Goal: Information Seeking & Learning: Check status

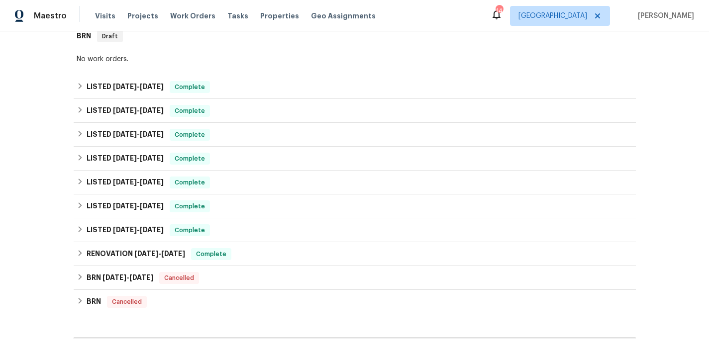
scroll to position [278, 0]
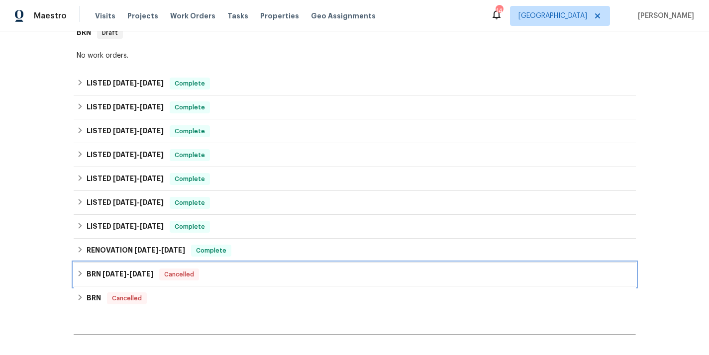
click at [238, 269] on div "BRN 6/14/24 - 6/14/24 Cancelled" at bounding box center [355, 275] width 556 height 12
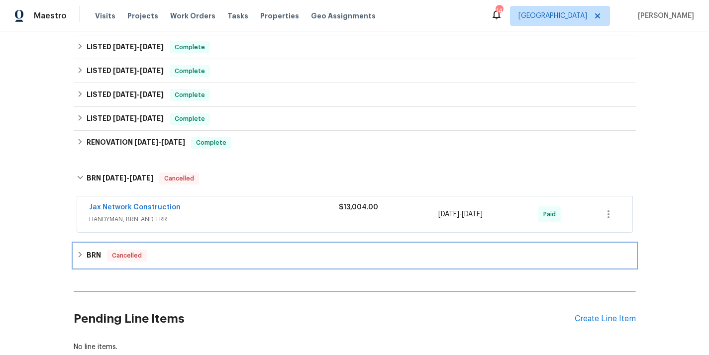
click at [222, 250] on div "BRN Cancelled" at bounding box center [355, 256] width 556 height 12
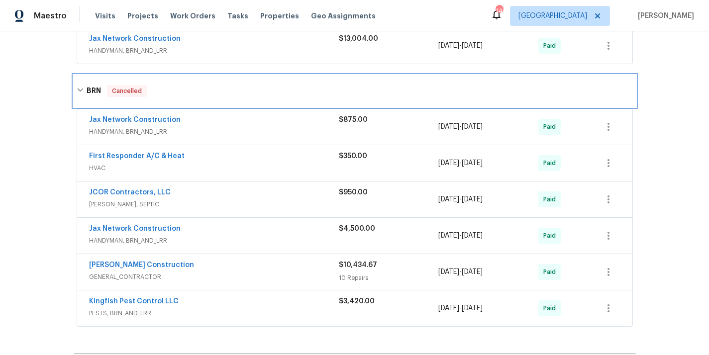
scroll to position [469, 0]
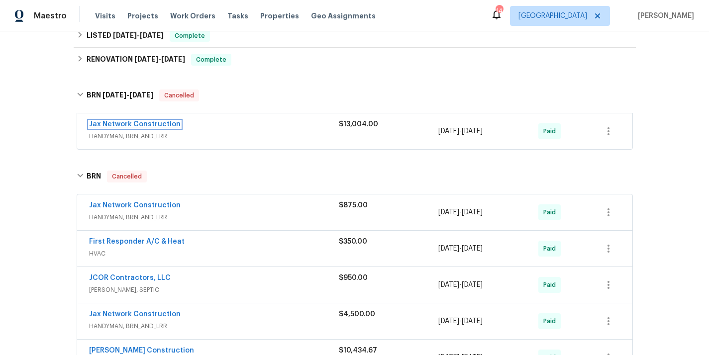
click at [136, 121] on link "Jax Network Construction" at bounding box center [135, 124] width 92 height 7
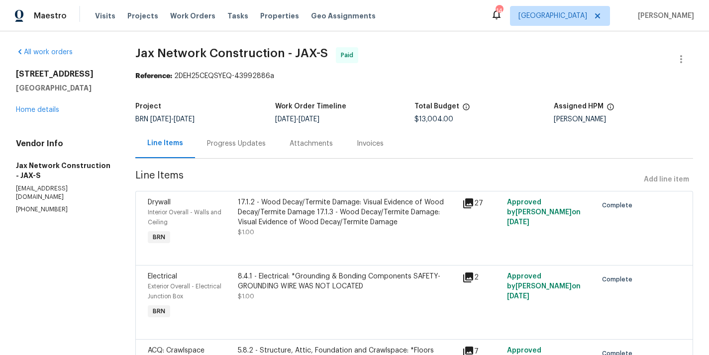
click at [241, 141] on div "Progress Updates" at bounding box center [236, 144] width 59 height 10
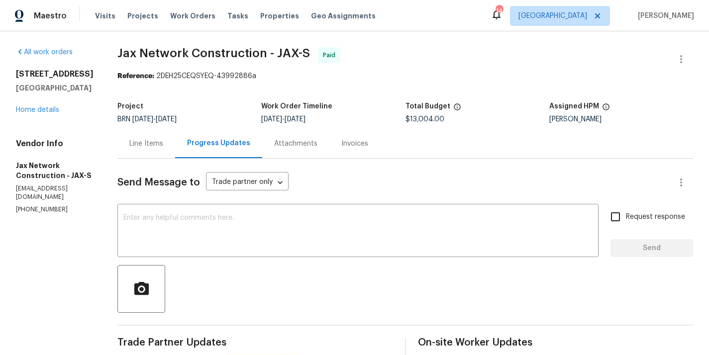
click at [44, 114] on div "3686 Smithfield St Jacksonville, FL 32217 Home details" at bounding box center [55, 92] width 78 height 46
click at [41, 106] on link "Home details" at bounding box center [37, 109] width 43 height 7
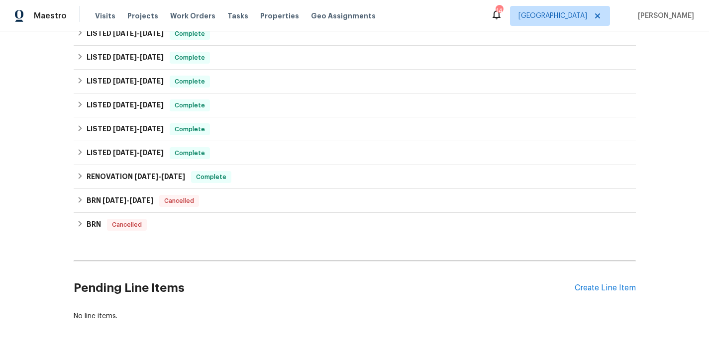
scroll to position [378, 0]
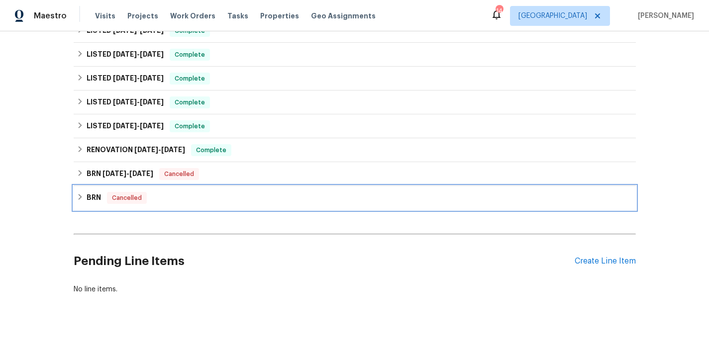
click at [214, 192] on div "BRN Cancelled" at bounding box center [355, 198] width 556 height 12
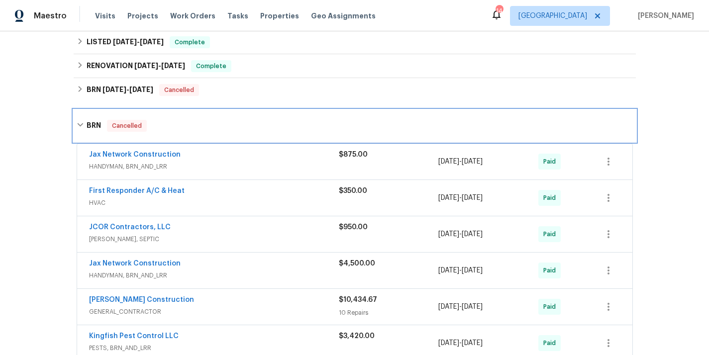
scroll to position [491, 0]
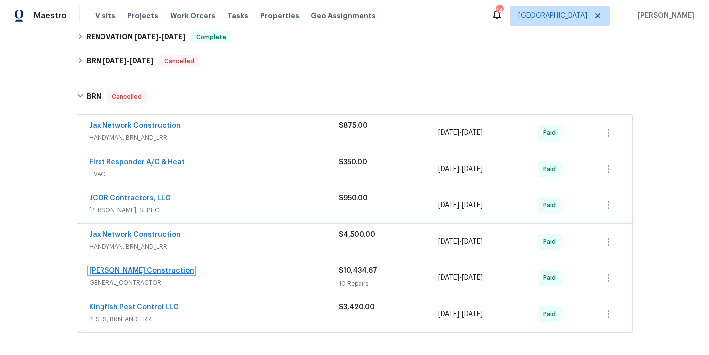
click at [151, 268] on link "Dehlinger Construction" at bounding box center [141, 271] width 105 height 7
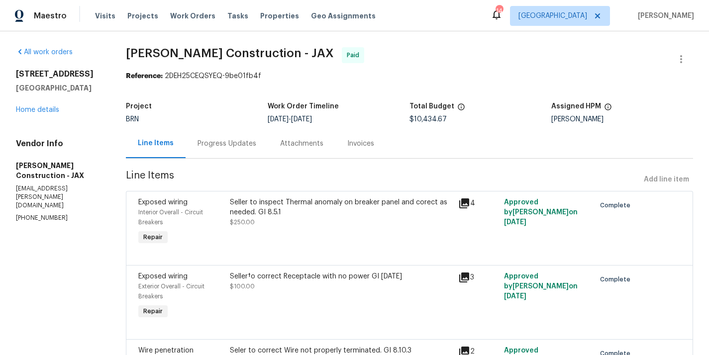
click at [221, 141] on div "Progress Updates" at bounding box center [226, 144] width 59 height 10
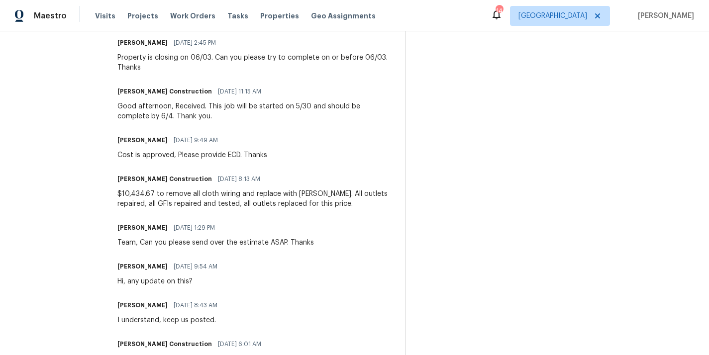
scroll to position [489, 0]
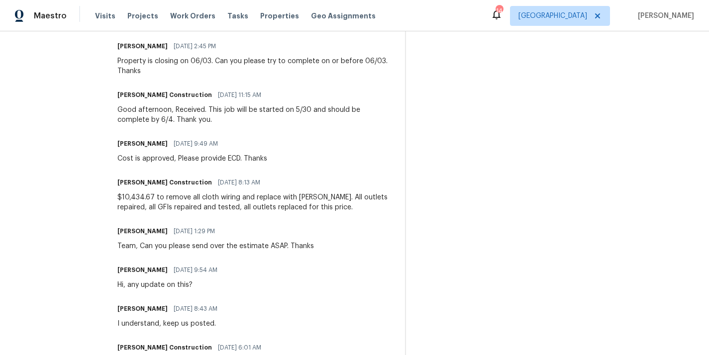
click at [138, 180] on h6 "Dehlinger Construction" at bounding box center [164, 183] width 95 height 10
copy h6 "Dehlinger"
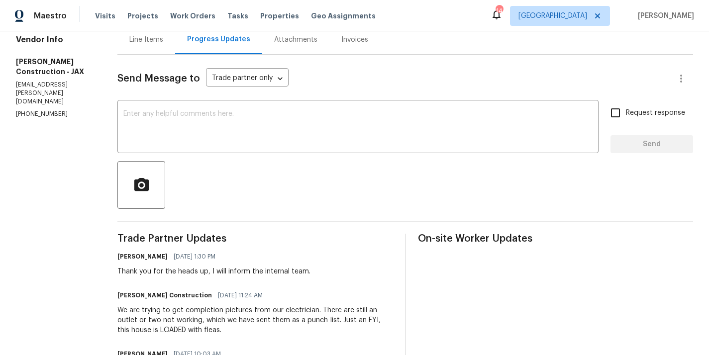
scroll to position [46, 0]
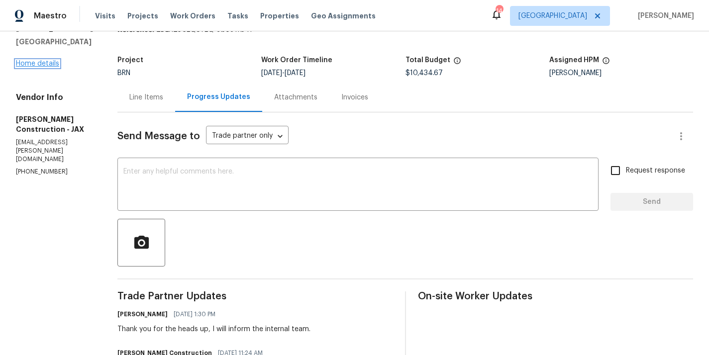
click at [42, 62] on link "Home details" at bounding box center [37, 63] width 43 height 7
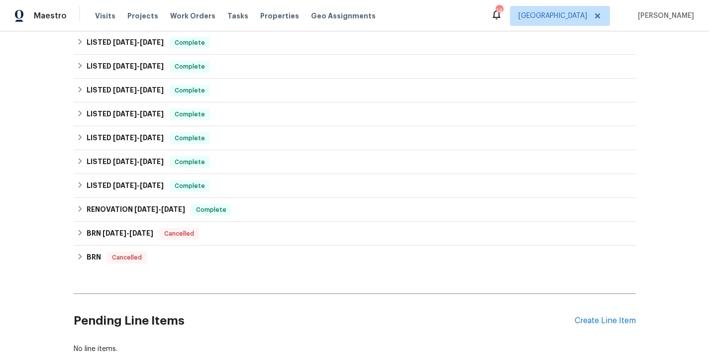
scroll to position [378, 0]
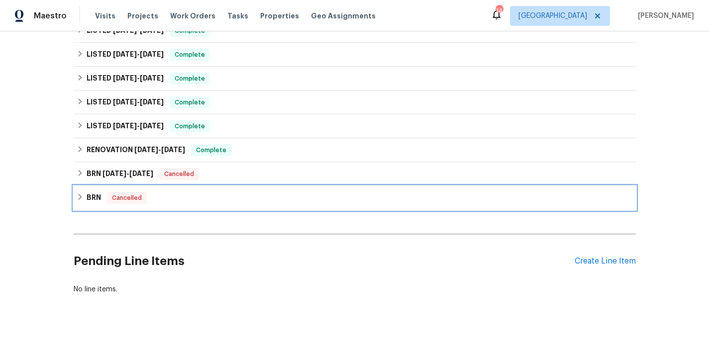
click at [180, 186] on div "BRN Cancelled" at bounding box center [355, 198] width 562 height 24
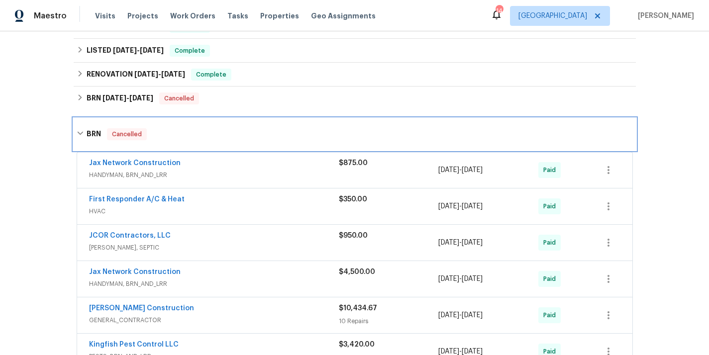
scroll to position [465, 0]
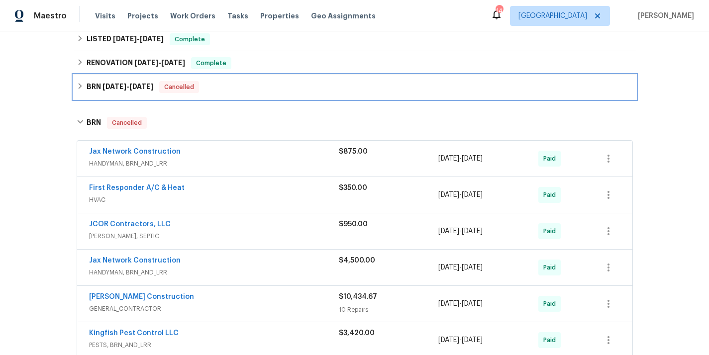
click at [219, 87] on div "BRN 6/14/24 - 6/14/24 Cancelled" at bounding box center [355, 87] width 562 height 24
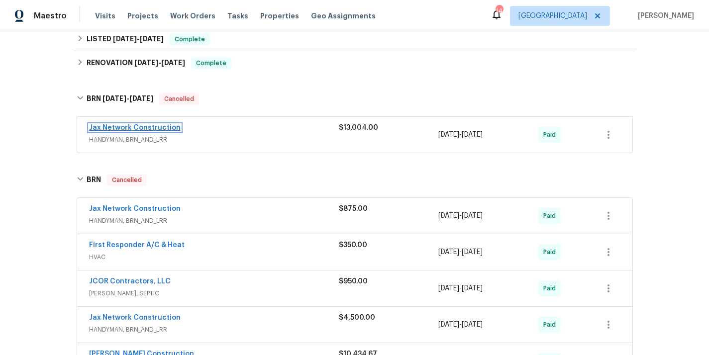
click at [141, 124] on link "Jax Network Construction" at bounding box center [135, 127] width 92 height 7
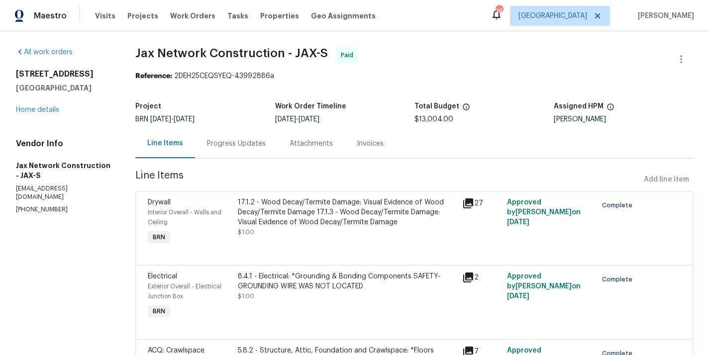
click at [250, 141] on div "Progress Updates" at bounding box center [236, 144] width 59 height 10
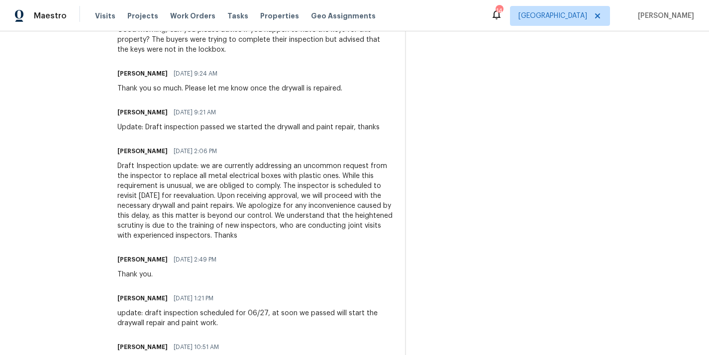
scroll to position [537, 0]
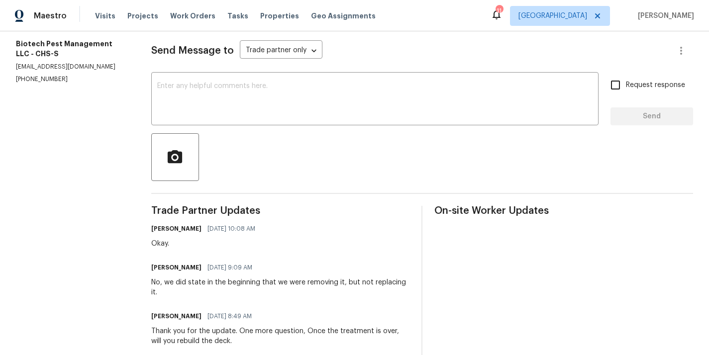
scroll to position [133, 0]
